Goal: Find specific page/section: Find specific page/section

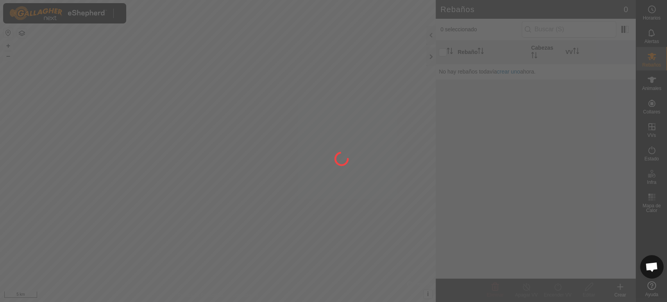
scroll to position [164, 0]
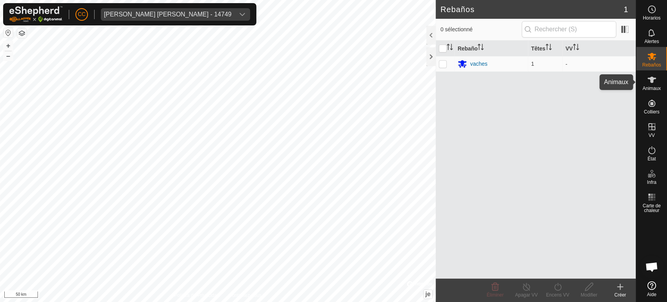
click at [653, 80] on icon at bounding box center [651, 79] width 9 height 9
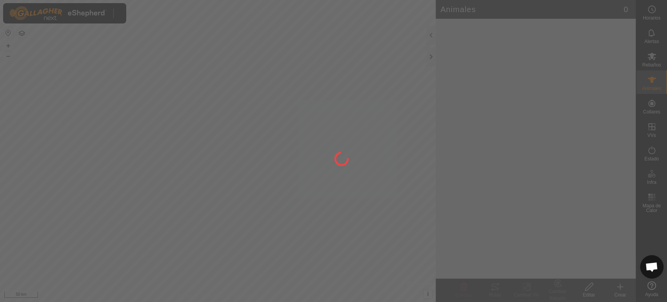
scroll to position [164, 0]
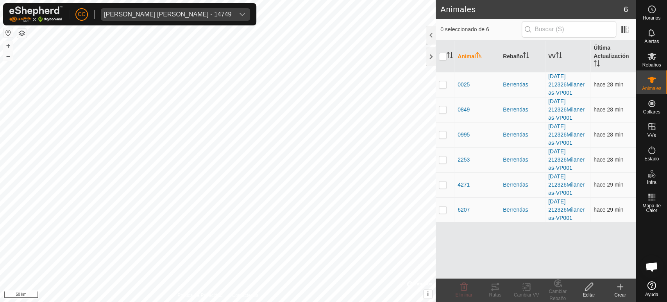
drag, startPoint x: 448, startPoint y: 98, endPoint x: 519, endPoint y: 216, distance: 137.0
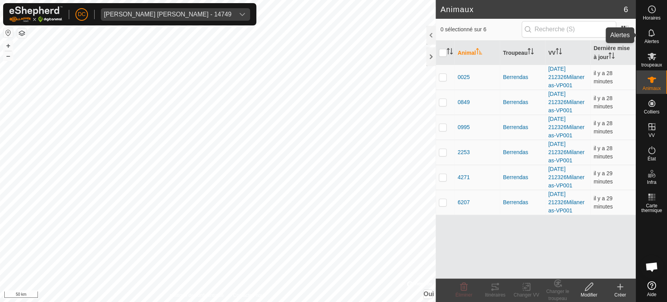
click at [656, 37] on es-notification-svg-icon at bounding box center [652, 33] width 14 height 13
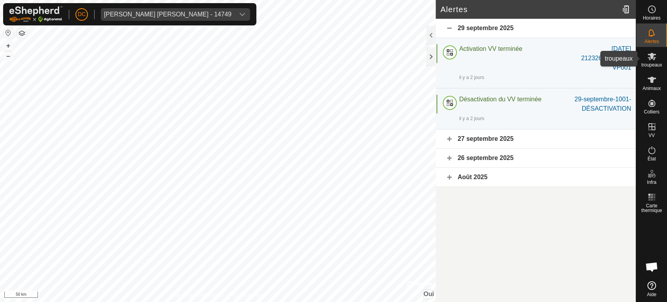
click at [656, 52] on es-mob-svg-icon at bounding box center [652, 56] width 14 height 13
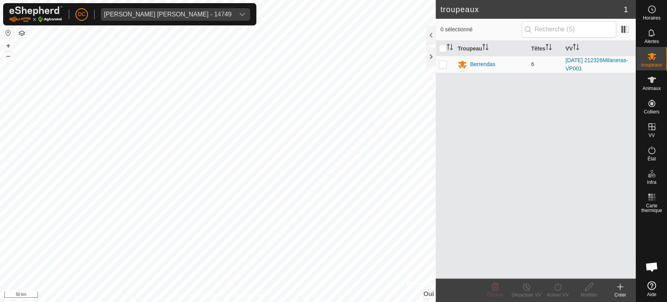
click at [157, 17] on font "[PERSON_NAME] [PERSON_NAME] - 14749" at bounding box center [167, 14] width 127 height 7
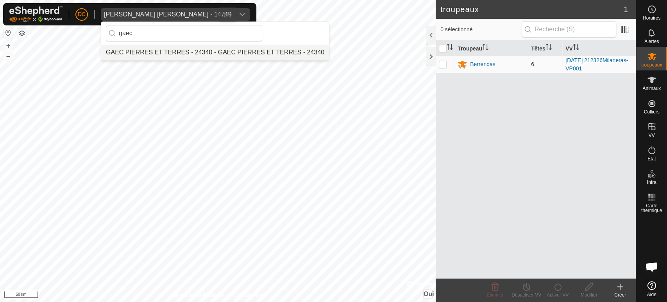
type input "gaec"
click at [280, 57] on li "GAEC PIERRES ET TERRES - 24340 - GAEC PIERRES ET TERRES - 24340" at bounding box center [215, 53] width 228 height 16
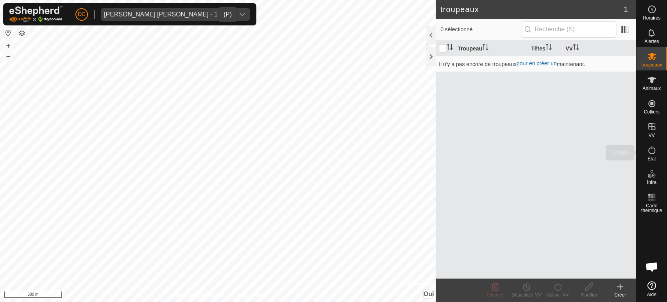
click at [655, 84] on es-animals-svg-icon at bounding box center [652, 79] width 14 height 13
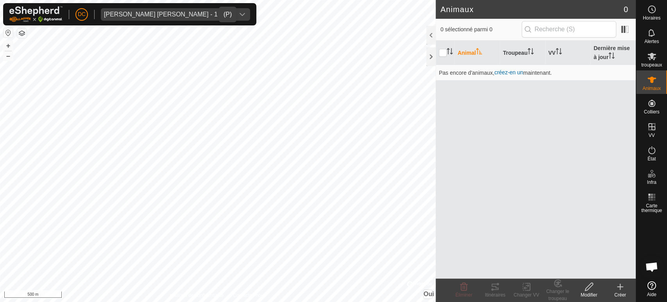
click at [179, 18] on span "[PERSON_NAME] [PERSON_NAME] - 14749" at bounding box center [168, 14] width 134 height 13
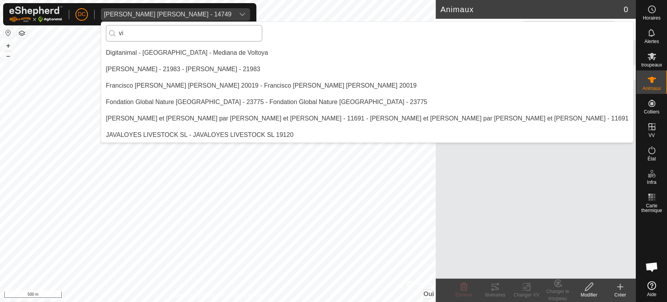
scroll to position [114, 0]
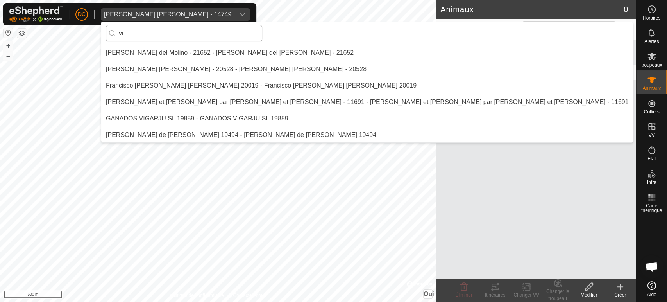
type input "v"
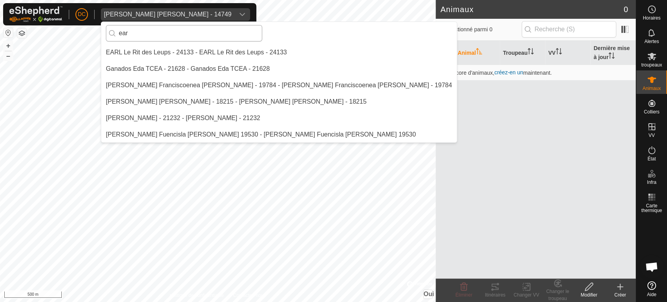
scroll to position [0, 0]
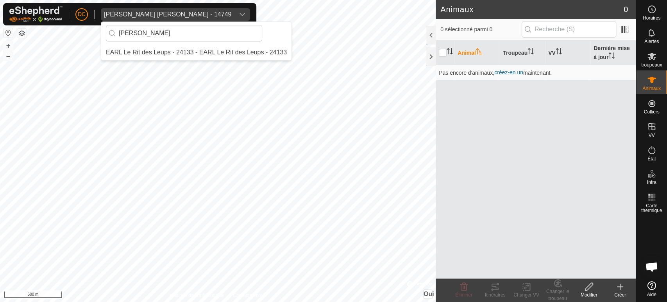
type input "[PERSON_NAME]"
click at [177, 54] on li "EARL Le Rit des Leups - 24133 - EARL Le Rit des Leups - 24133" at bounding box center [196, 53] width 190 height 16
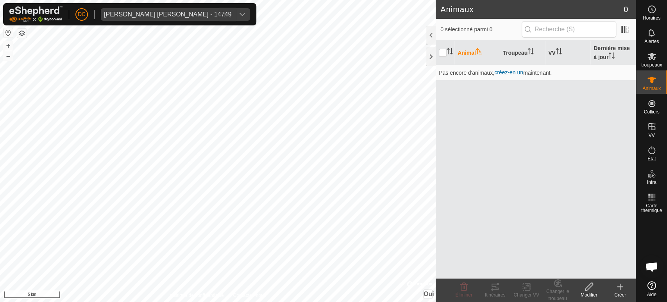
click at [129, 11] on font "[PERSON_NAME] [PERSON_NAME] - 14749" at bounding box center [167, 14] width 127 height 7
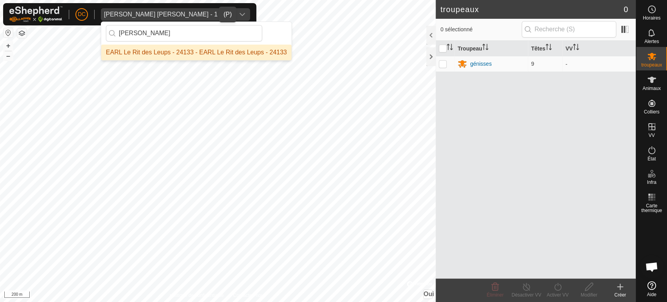
type input "[PERSON_NAME]"
click at [135, 47] on li "EARL Le Rit des Leups - 24133 - EARL Le Rit des Leups - 24133" at bounding box center [196, 53] width 190 height 16
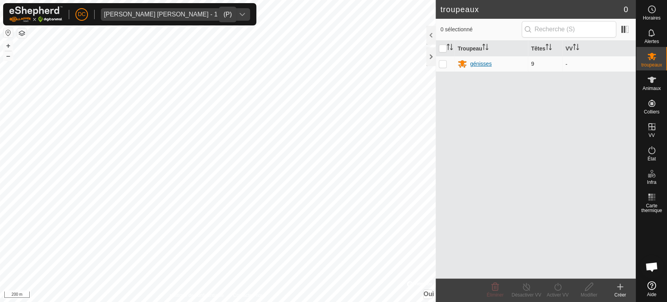
click at [470, 60] on div "génisses" at bounding box center [480, 64] width 21 height 8
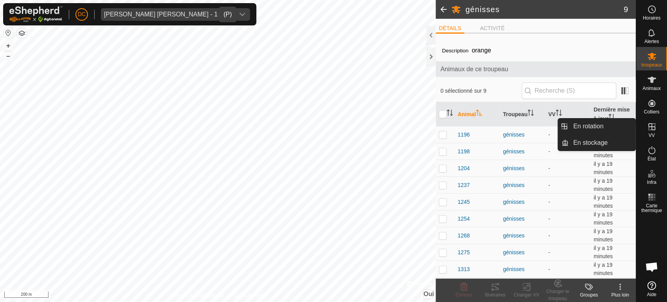
click at [652, 118] on div "VV" at bounding box center [651, 128] width 31 height 23
click at [648, 133] on font "VV" at bounding box center [651, 134] width 6 height 5
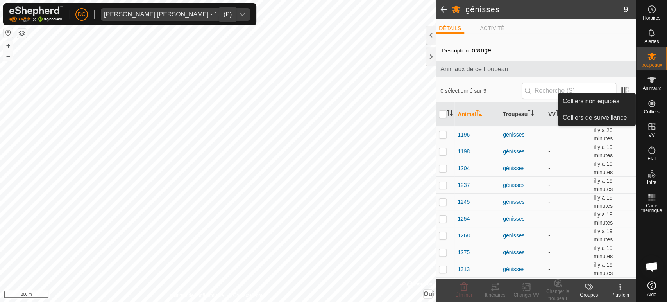
click at [655, 109] on font "Colliers" at bounding box center [651, 111] width 16 height 5
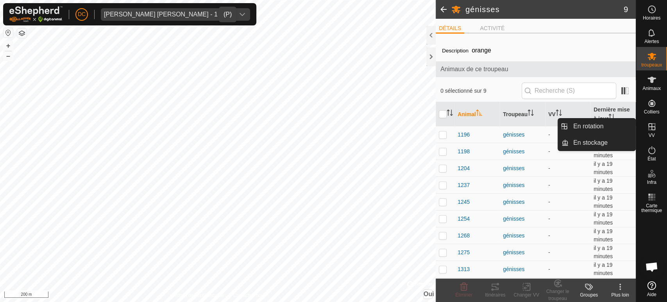
click at [654, 130] on icon at bounding box center [651, 126] width 9 height 9
click at [603, 138] on link "En stockage" at bounding box center [601, 143] width 67 height 16
